Goal: Information Seeking & Learning: Check status

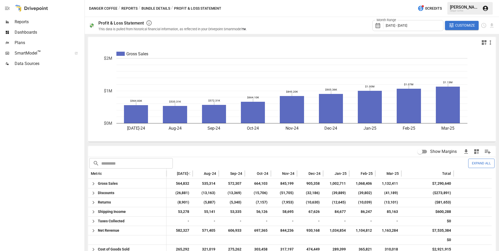
click at [398, 25] on span "[DATE] - [DATE]" at bounding box center [396, 25] width 21 height 4
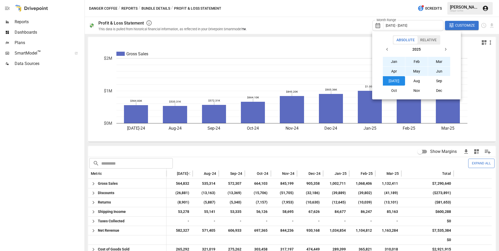
click at [398, 25] on div at bounding box center [249, 125] width 499 height 251
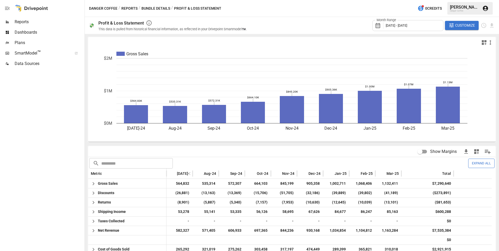
click at [468, 128] on icon "Gross Sales [DATE]-24 Aug-24 Sep-24 Oct-24 Nov-24 Dec-24 Jan-25 Feb-25 Mar-25 $…" at bounding box center [289, 95] width 403 height 94
click at [407, 27] on span "[DATE] - [DATE]" at bounding box center [396, 25] width 21 height 4
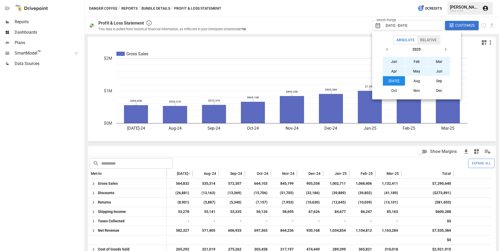
click at [440, 74] on button "Jun" at bounding box center [439, 71] width 22 height 9
click at [392, 58] on button "Jan" at bounding box center [394, 61] width 22 height 9
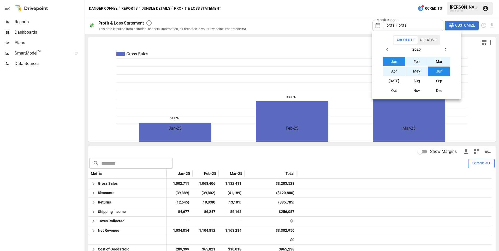
click at [331, 18] on div at bounding box center [249, 125] width 499 height 251
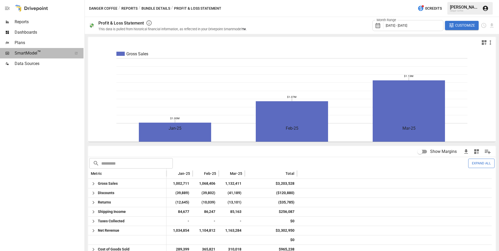
click at [23, 53] on span "SmartModel ™" at bounding box center [42, 53] width 54 height 6
click at [40, 60] on div "Data Sources" at bounding box center [41, 63] width 83 height 10
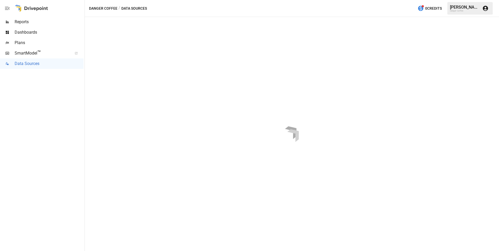
click at [39, 31] on span "Dashboards" at bounding box center [49, 32] width 69 height 6
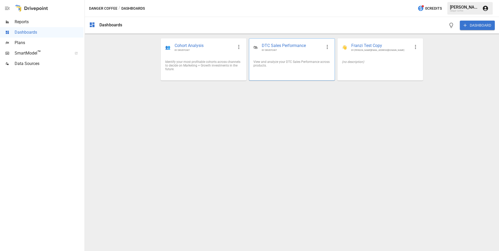
click at [292, 55] on div "🛍 DTC Sales Performance BY DRIVEPOINT" at bounding box center [291, 47] width 85 height 17
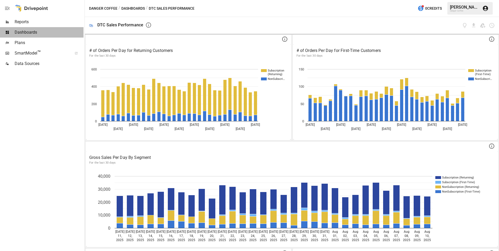
click at [39, 32] on span "Dashboards" at bounding box center [49, 32] width 69 height 6
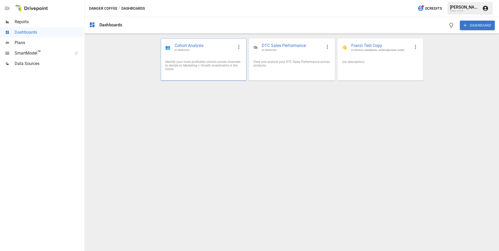
click at [191, 68] on div "Identify your most profitable cohorts across channels to decide on Marketing + …" at bounding box center [203, 65] width 77 height 11
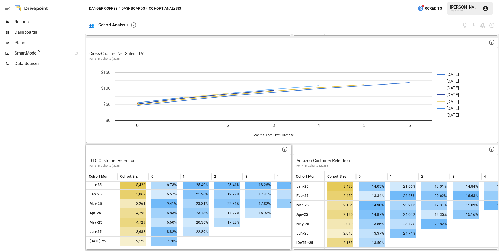
scroll to position [2, 0]
click at [37, 33] on span "Dashboards" at bounding box center [49, 32] width 69 height 6
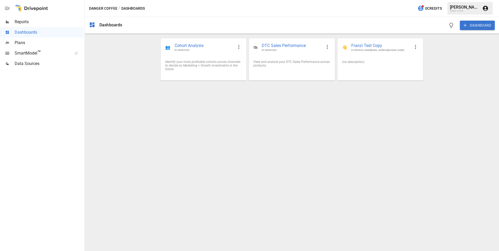
click at [27, 20] on span "Reports" at bounding box center [49, 22] width 69 height 6
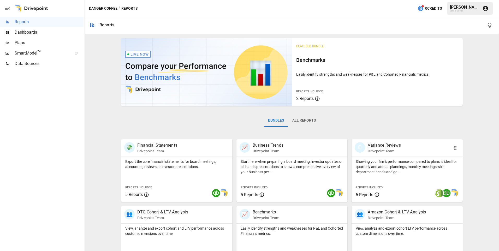
click at [379, 172] on p "Showing your firm's performance compared to plans is ideal for quarterly and an…" at bounding box center [407, 167] width 103 height 16
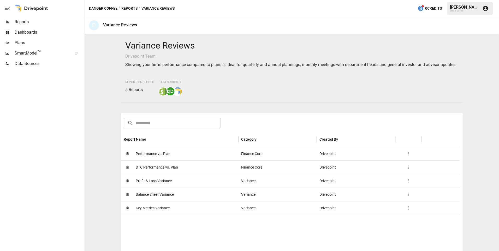
click at [155, 160] on span "Performance vs. Plan" at bounding box center [153, 153] width 35 height 13
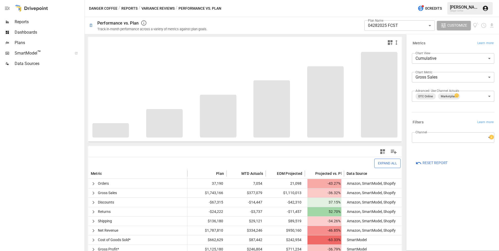
click at [389, 0] on body "**********" at bounding box center [249, 0] width 499 height 0
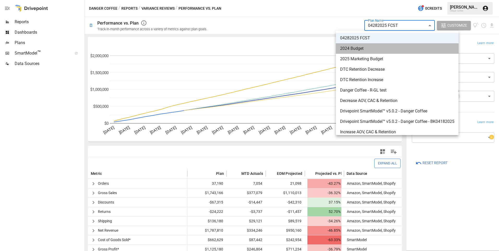
click at [349, 50] on span "2024 Budget" at bounding box center [397, 48] width 114 height 6
type input "**********"
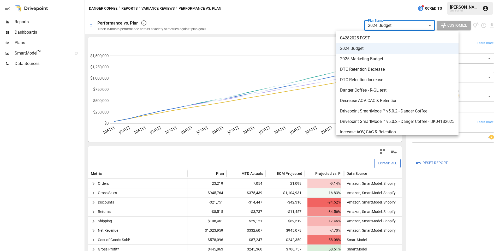
click at [388, 0] on body "**********" at bounding box center [249, 0] width 499 height 0
click at [48, 23] on div at bounding box center [249, 125] width 499 height 251
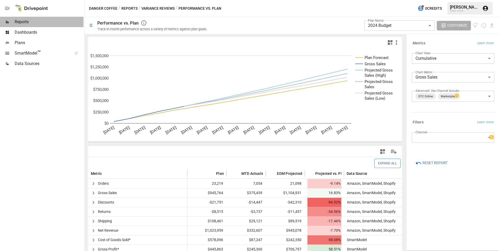
click at [27, 22] on span "Reports" at bounding box center [49, 22] width 69 height 6
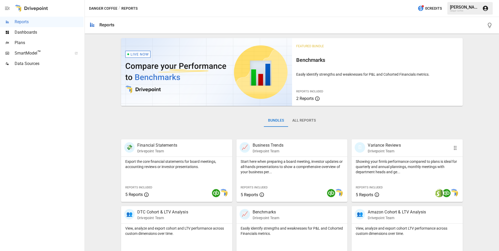
click at [387, 162] on p "Showing your firm's performance compared to plans is ideal for quarterly and an…" at bounding box center [407, 167] width 103 height 16
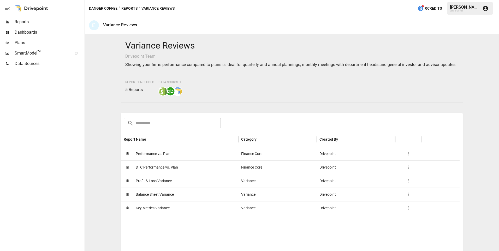
click at [161, 188] on span "Profit & Loss Variance" at bounding box center [154, 180] width 36 height 13
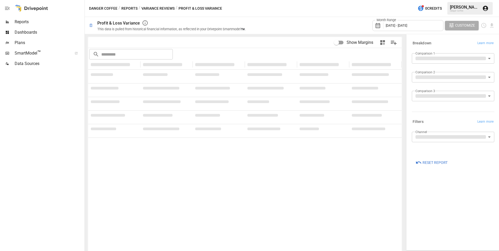
type input "**********"
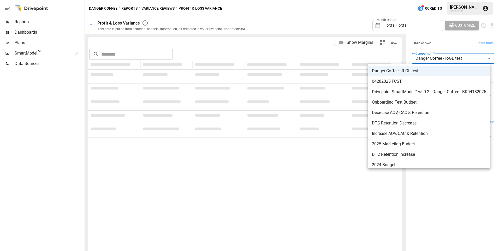
click at [452, 0] on body "**********" at bounding box center [249, 0] width 499 height 0
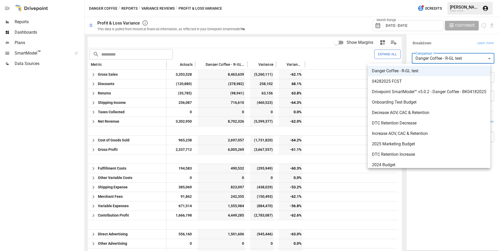
click at [446, 44] on div at bounding box center [249, 125] width 499 height 251
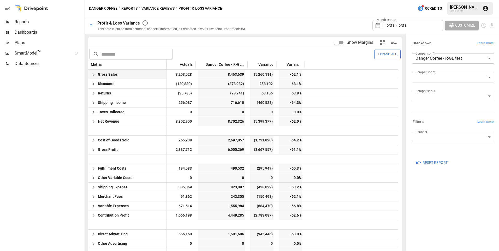
click at [122, 75] on div "Gross Sales" at bounding box center [127, 74] width 78 height 9
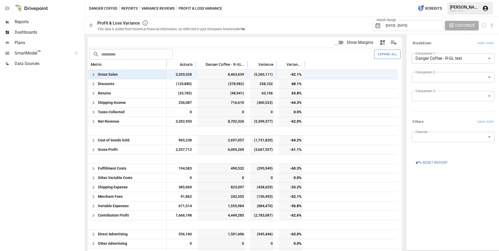
click at [94, 74] on icon "button" at bounding box center [93, 74] width 2 height 3
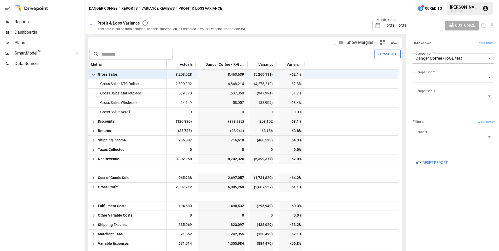
click at [94, 74] on icon "button" at bounding box center [93, 74] width 6 height 6
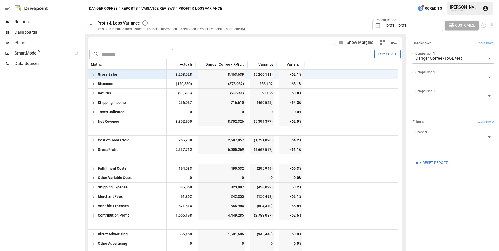
click at [94, 74] on icon "button" at bounding box center [93, 74] width 2 height 3
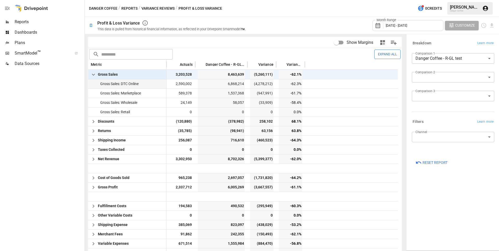
click at [183, 81] on span "2,590,002" at bounding box center [184, 83] width 18 height 9
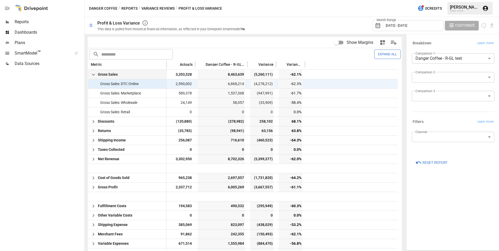
click at [183, 83] on span "2,590,002" at bounding box center [184, 83] width 18 height 9
click at [123, 83] on span "Gross Sales: DTC Online" at bounding box center [118, 84] width 40 height 4
click at [182, 84] on span "2,590,002" at bounding box center [184, 83] width 18 height 9
click at [183, 95] on span "589,378" at bounding box center [185, 93] width 15 height 9
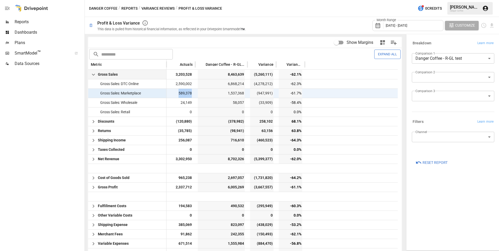
click at [183, 95] on span "589,378" at bounding box center [185, 93] width 15 height 9
drag, startPoint x: 183, startPoint y: 95, endPoint x: 184, endPoint y: 82, distance: 12.8
click at [184, 82] on span "2,590,002" at bounding box center [184, 83] width 18 height 9
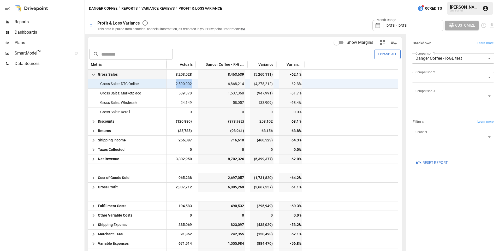
click at [184, 82] on span "2,590,002" at bounding box center [184, 83] width 18 height 9
drag, startPoint x: 184, startPoint y: 82, endPoint x: 182, endPoint y: 93, distance: 10.6
click at [182, 93] on span "589,378" at bounding box center [185, 93] width 15 height 9
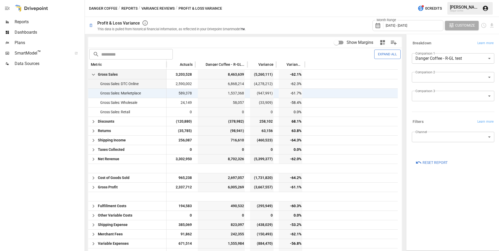
click at [182, 85] on span "2,590,002" at bounding box center [184, 83] width 18 height 9
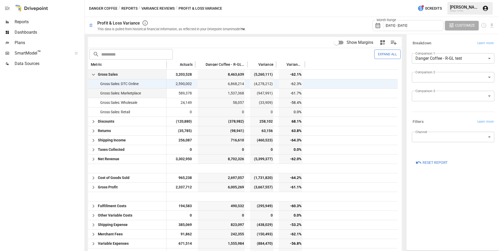
click at [181, 91] on span "589,378" at bounding box center [185, 93] width 15 height 9
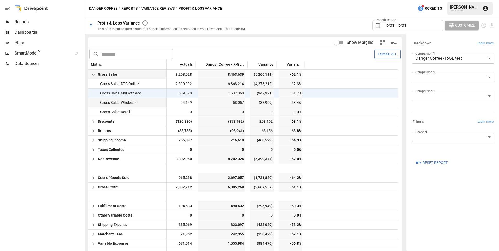
click at [183, 98] on span "24,149" at bounding box center [186, 102] width 13 height 9
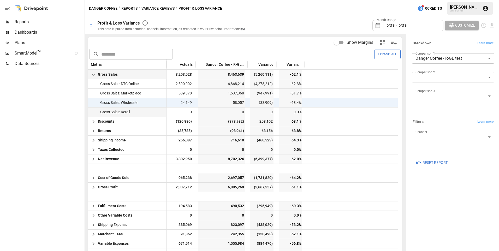
click at [183, 107] on div "0" at bounding box center [180, 111] width 29 height 9
click at [187, 80] on span "2,590,002" at bounding box center [184, 83] width 18 height 9
